Goal: Task Accomplishment & Management: Complete application form

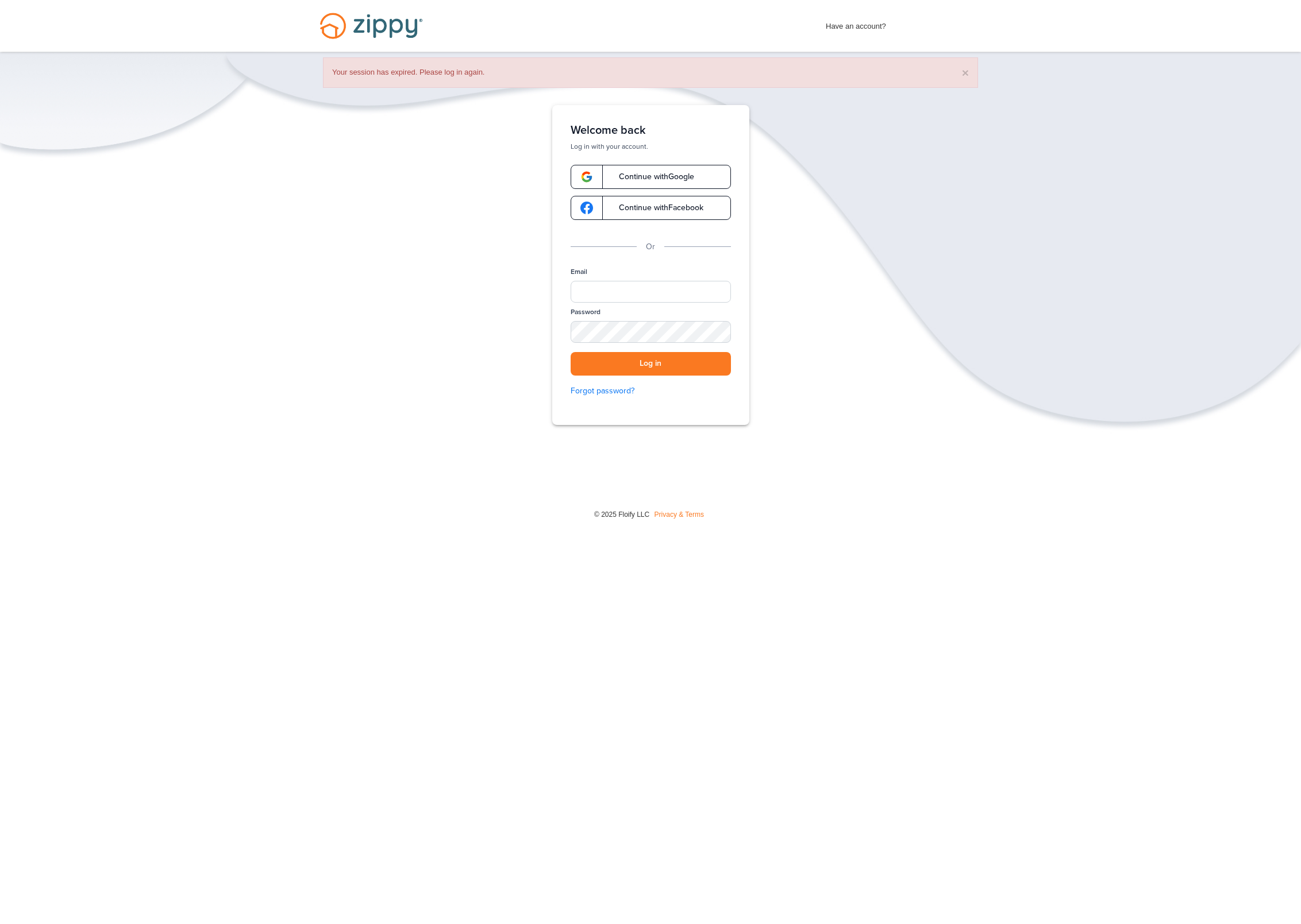
click at [665, 271] on div "Email" at bounding box center [651, 287] width 161 height 40
click at [664, 280] on div "Email" at bounding box center [651, 287] width 161 height 40
click at [664, 286] on input "Email" at bounding box center [651, 292] width 161 height 22
type input "**********"
click at [644, 362] on button "Log in" at bounding box center [651, 364] width 161 height 23
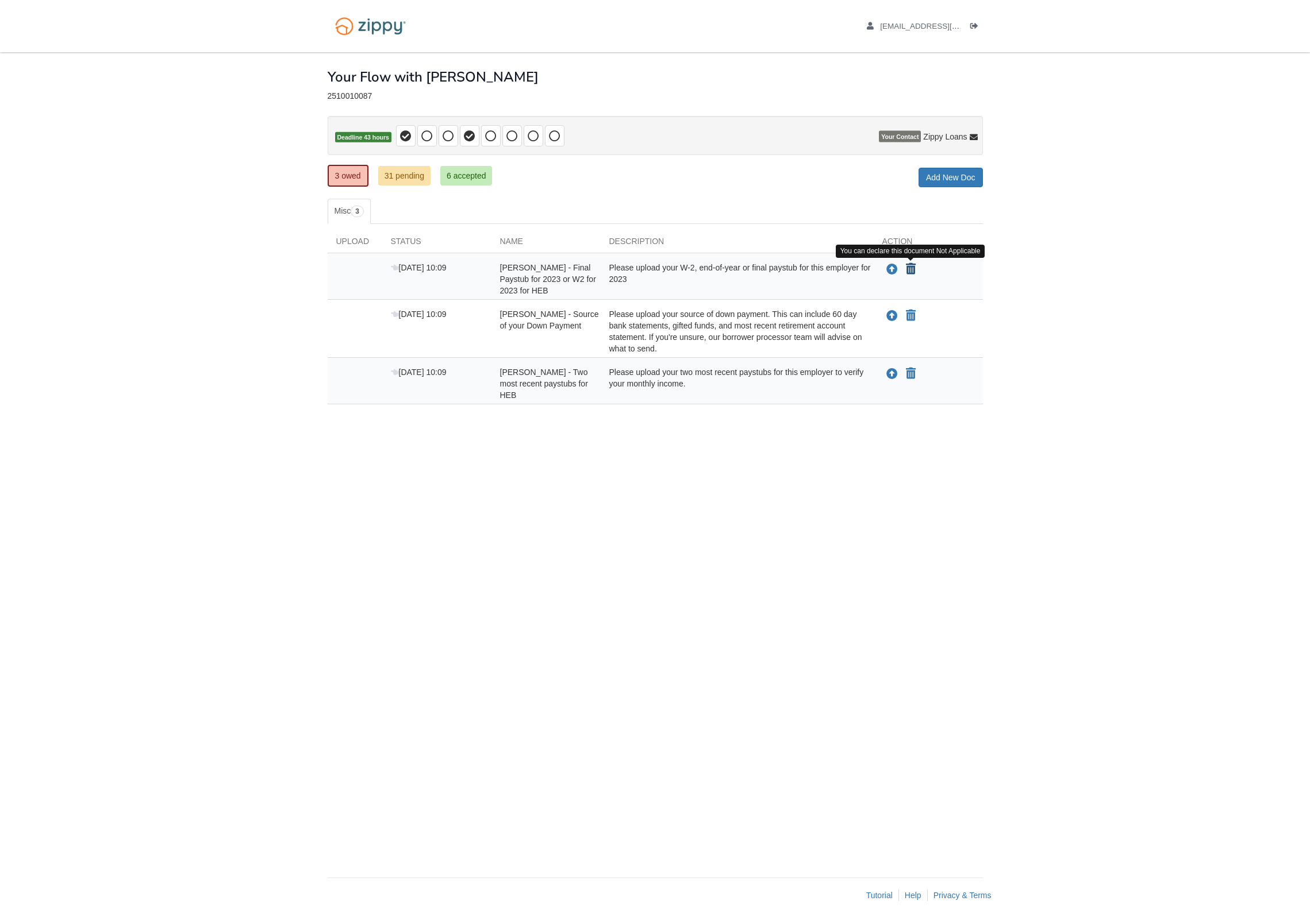
click at [911, 272] on icon "Declare Pedro Rivera - Final Paystub for 2023 or W2 for 2023 for HEB not applic…" at bounding box center [911, 269] width 10 height 12
type input "**********"
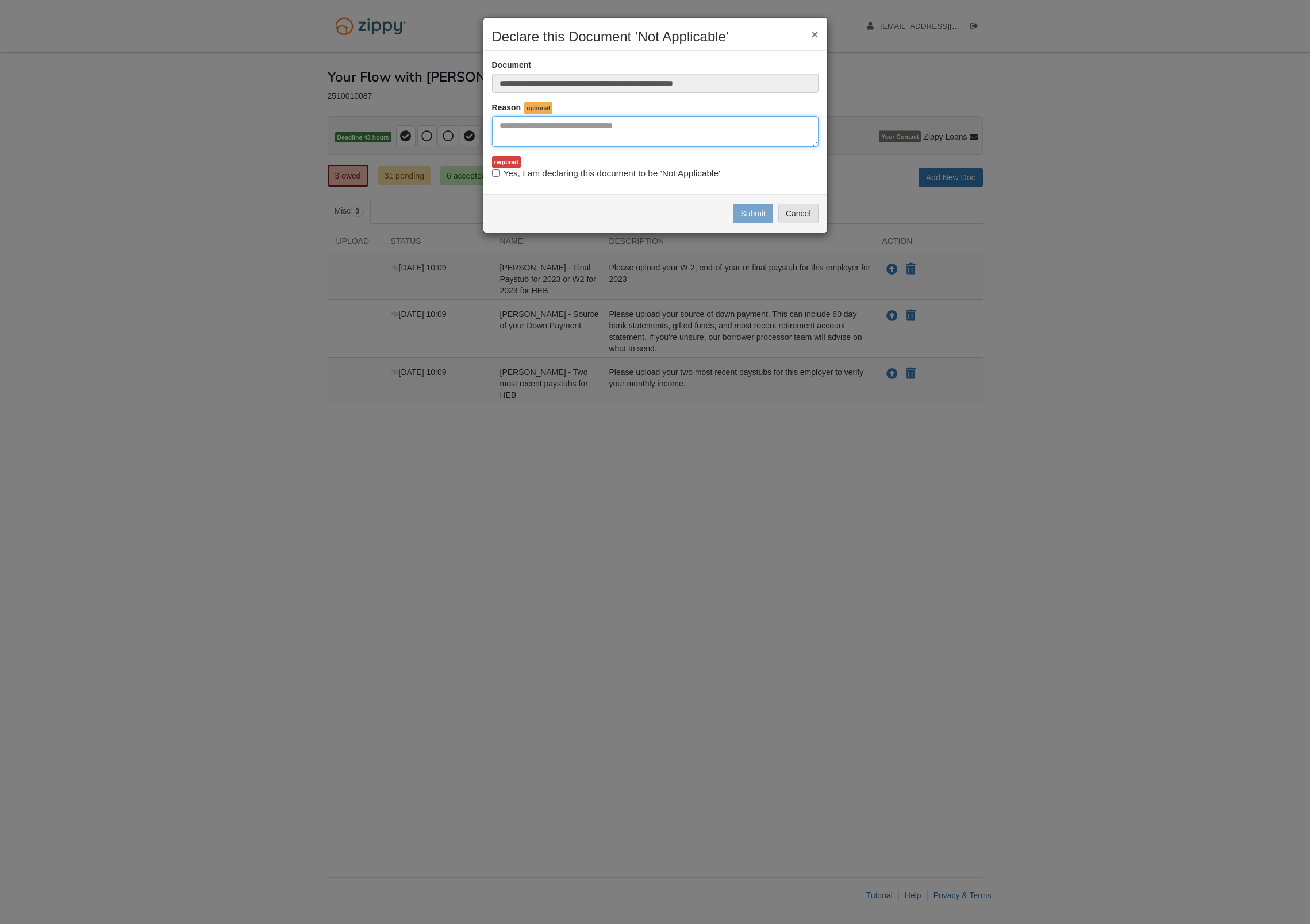
click at [665, 134] on textarea "Reasons Why" at bounding box center [655, 131] width 326 height 31
click at [816, 33] on button "×" at bounding box center [814, 34] width 7 height 12
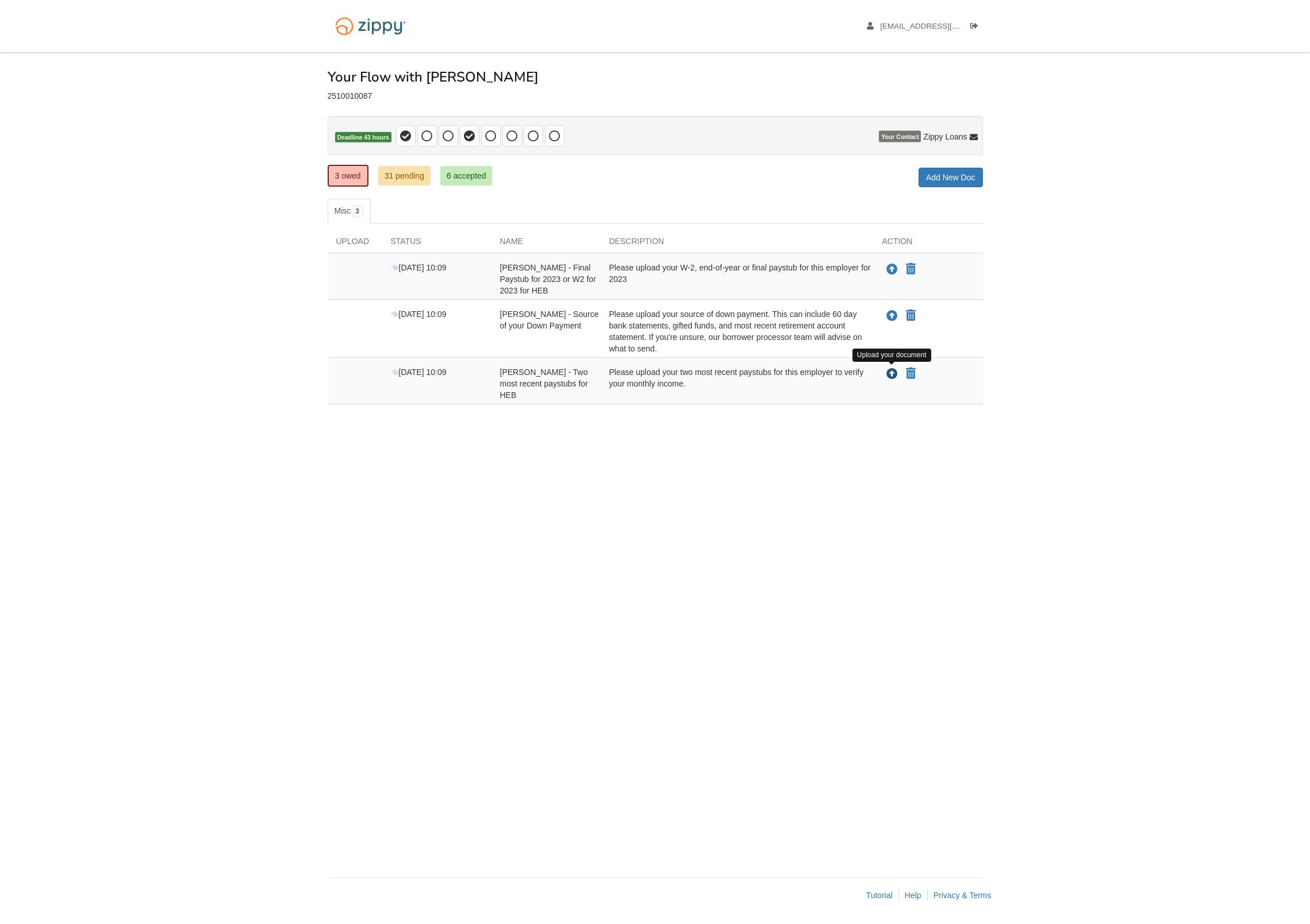
click at [896, 372] on icon "Upload Pedro Rivera - Two most recent paystubs for HEB" at bounding box center [892, 375] width 12 height 12
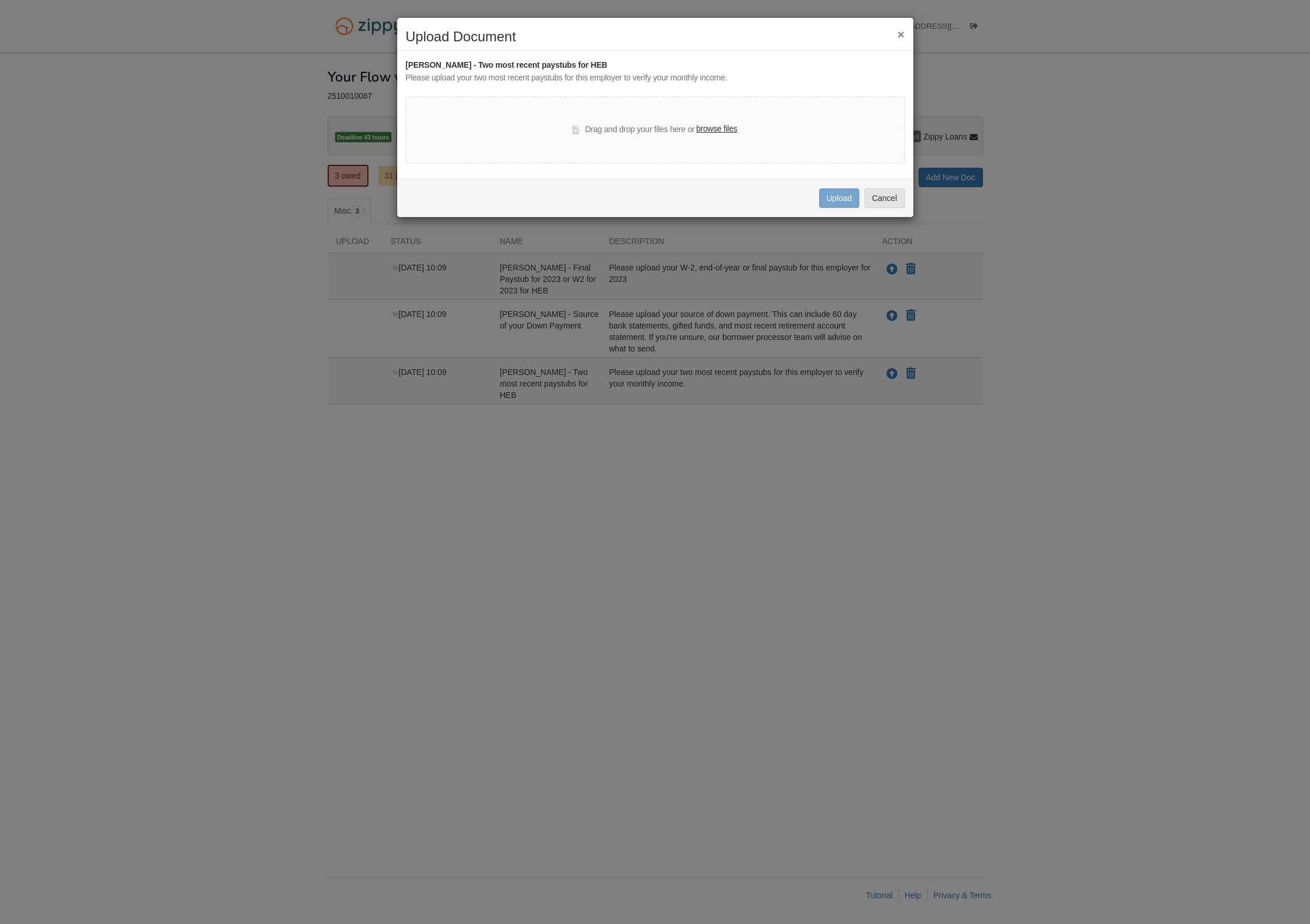
click at [730, 129] on label "browse files" at bounding box center [717, 129] width 41 height 12
click at [0, 0] on input "browse files" at bounding box center [0, 0] width 0 height 0
click at [874, 200] on button "Cancel" at bounding box center [884, 198] width 40 height 20
